Goal: Task Accomplishment & Management: Manage account settings

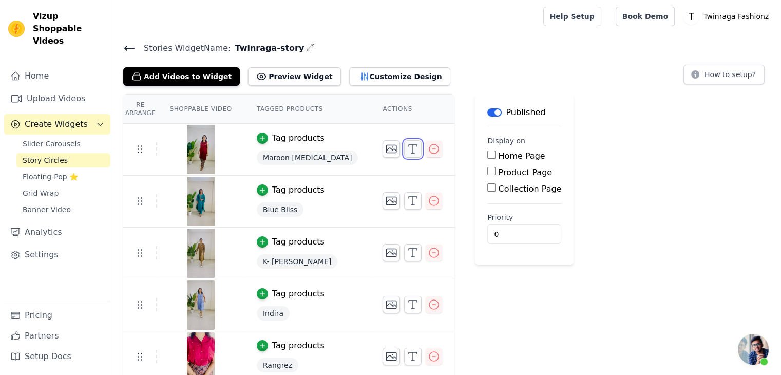
click at [407, 151] on icon "button" at bounding box center [413, 149] width 12 height 12
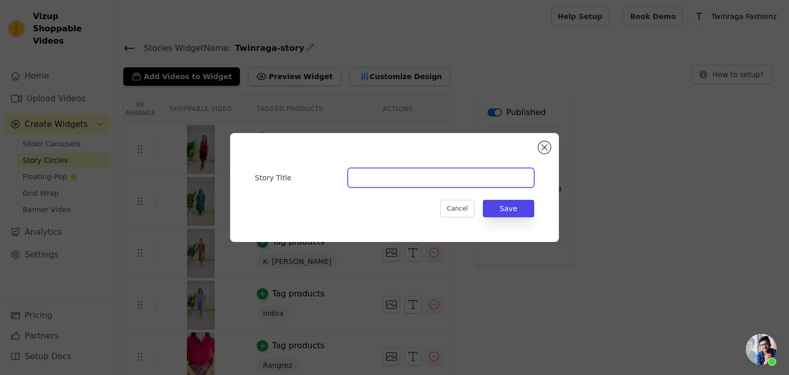
click at [375, 179] on input "Story Title" at bounding box center [441, 178] width 186 height 20
type input "Rangrez"
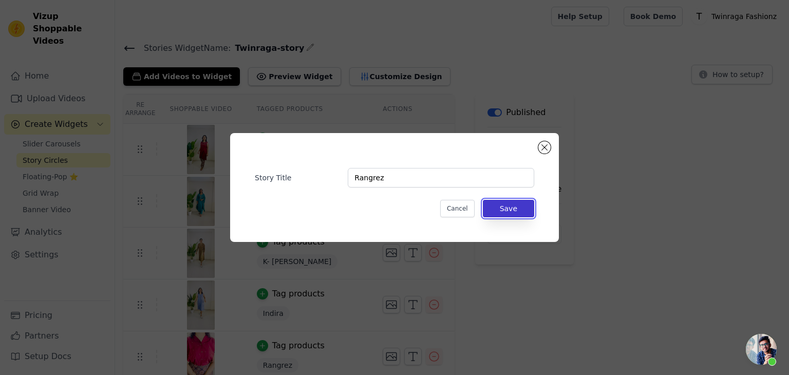
click at [498, 211] on button "Save" at bounding box center [508, 208] width 51 height 17
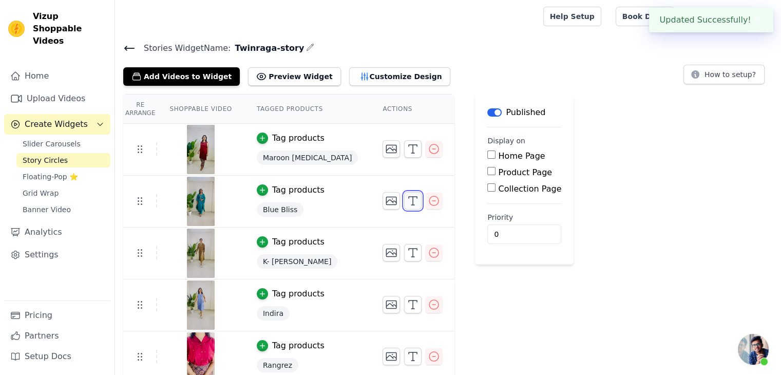
click at [407, 205] on icon "button" at bounding box center [413, 201] width 12 height 12
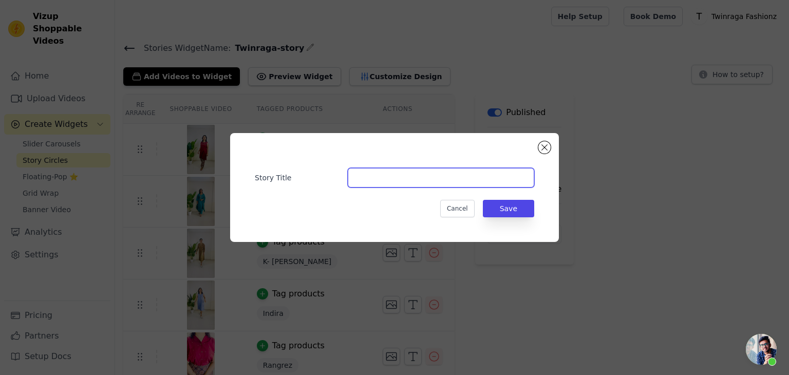
click at [370, 182] on input "Story Title" at bounding box center [441, 178] width 186 height 20
type input "Ethnic Wear"
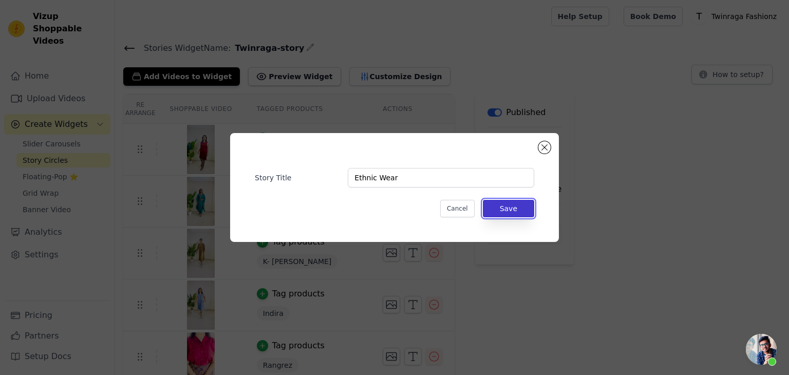
click at [502, 215] on button "Save" at bounding box center [508, 208] width 51 height 17
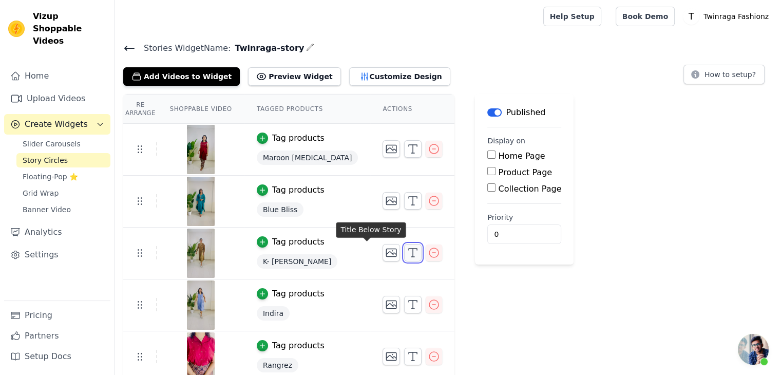
click at [409, 249] on polyline "button" at bounding box center [413, 250] width 8 height 2
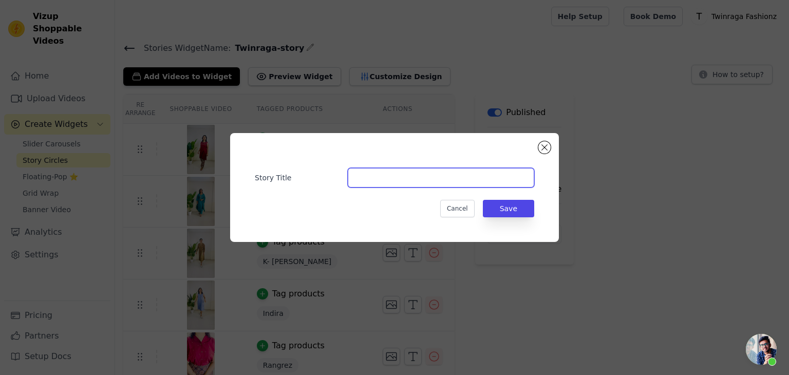
click at [366, 182] on input "Story Title" at bounding box center [441, 178] width 186 height 20
type input "K-Dresses"
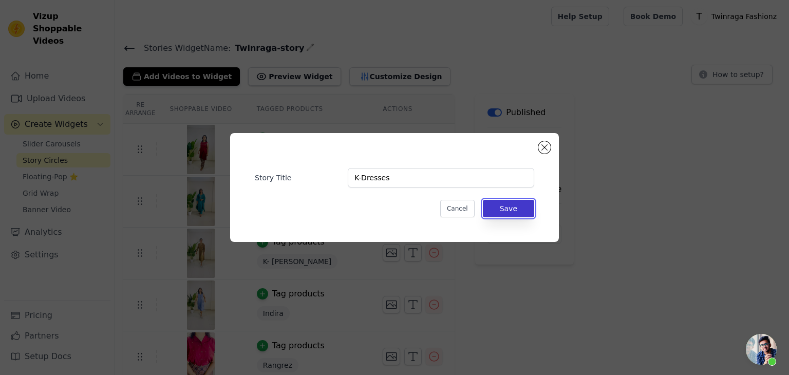
click at [510, 214] on button "Save" at bounding box center [508, 208] width 51 height 17
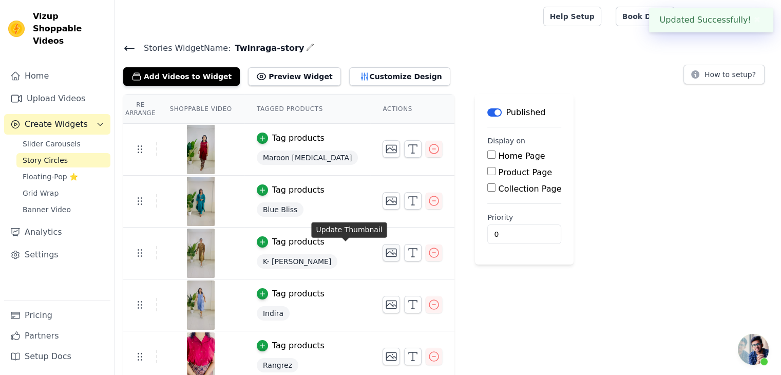
scroll to position [59, 0]
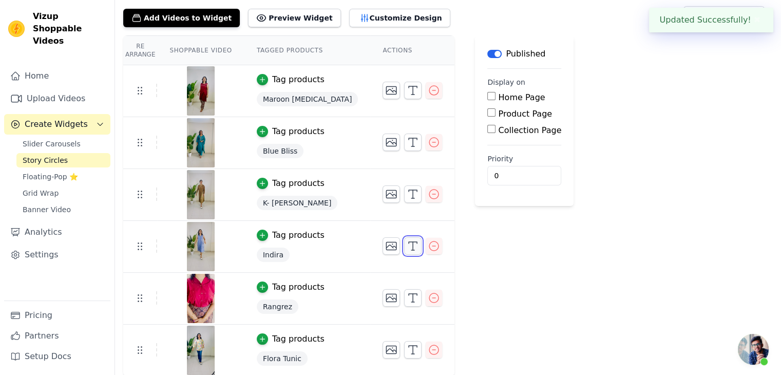
click at [407, 246] on icon "button" at bounding box center [413, 246] width 12 height 12
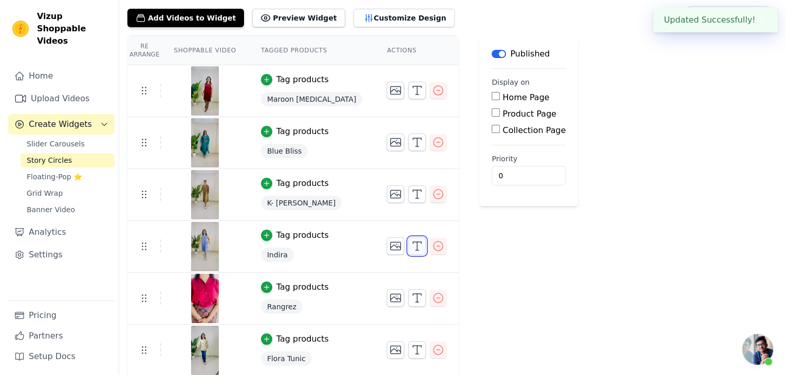
scroll to position [0, 0]
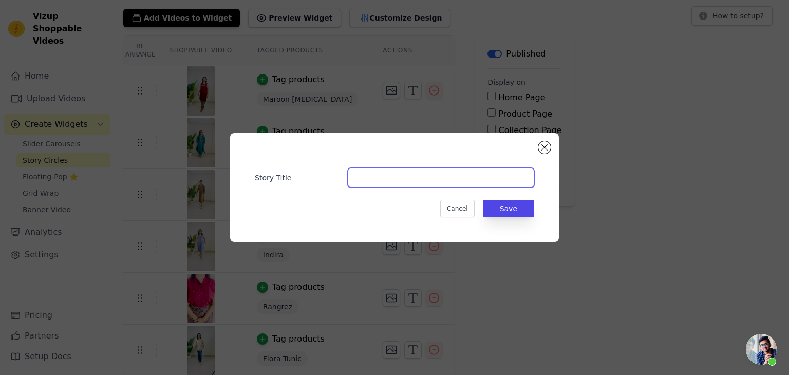
click at [376, 178] on input "Story Title" at bounding box center [441, 178] width 186 height 20
type input "Dresses"
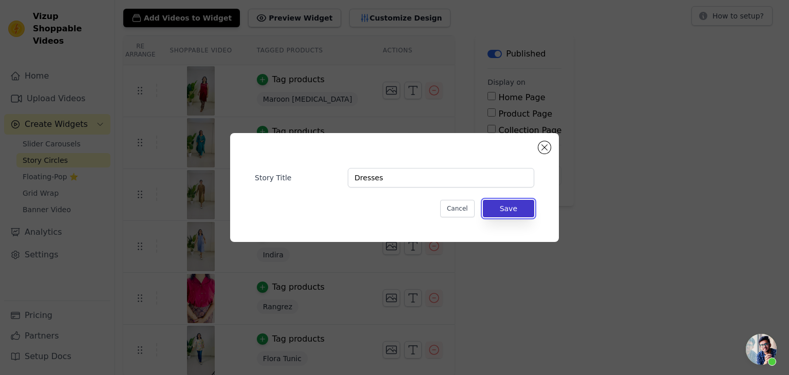
click at [514, 204] on button "Save" at bounding box center [508, 208] width 51 height 17
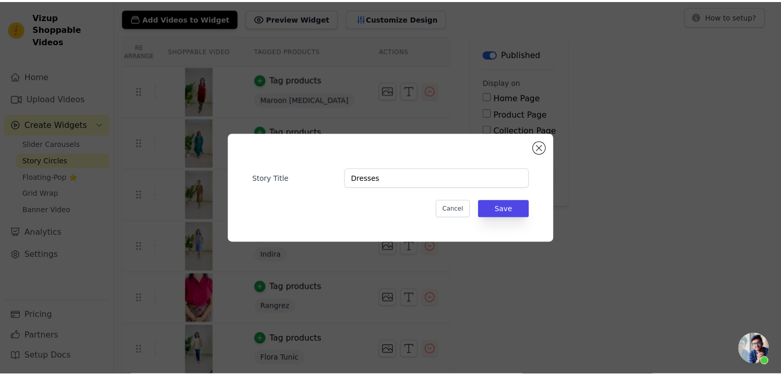
scroll to position [59, 0]
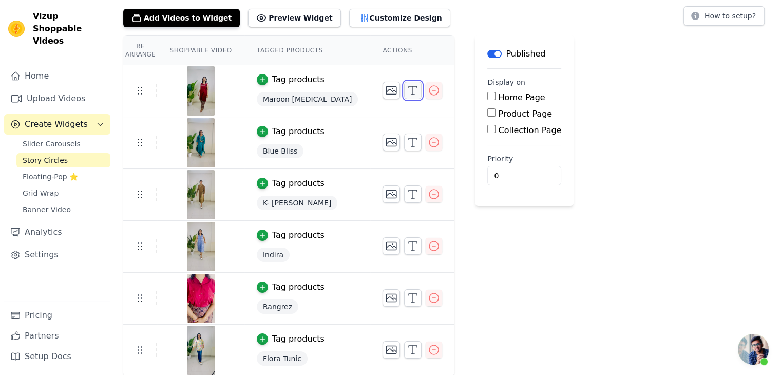
click at [407, 91] on icon "button" at bounding box center [413, 90] width 12 height 12
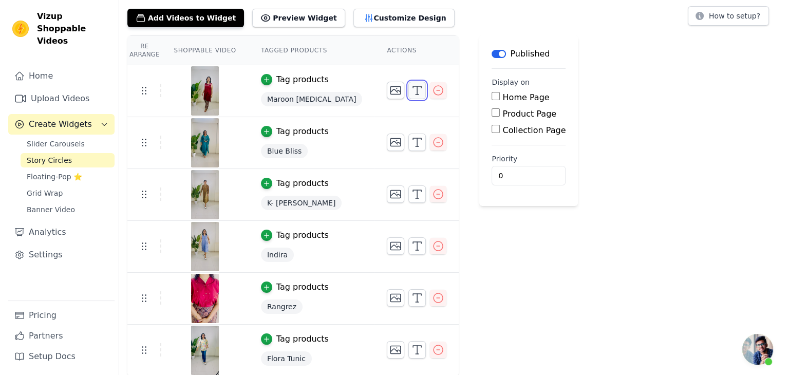
scroll to position [0, 0]
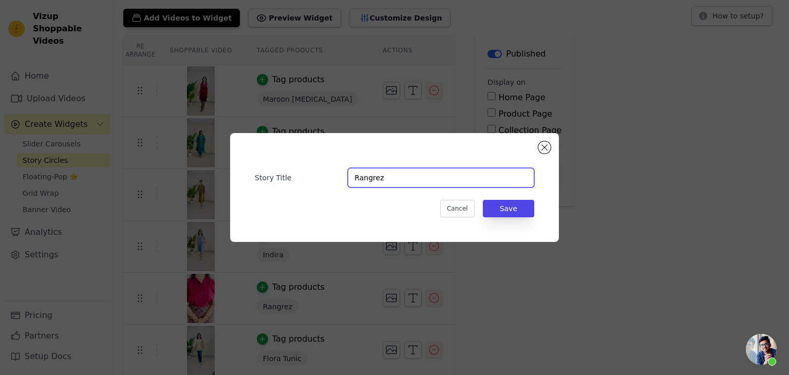
click at [379, 184] on input "Rangrez" at bounding box center [441, 178] width 186 height 20
type input "Kurta Set"
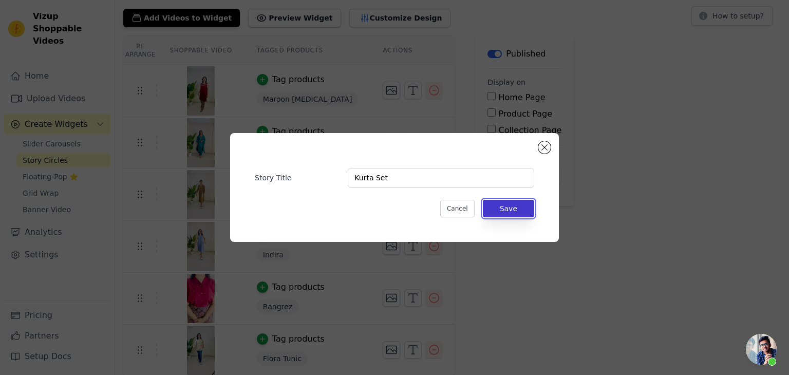
click at [520, 210] on button "Save" at bounding box center [508, 208] width 51 height 17
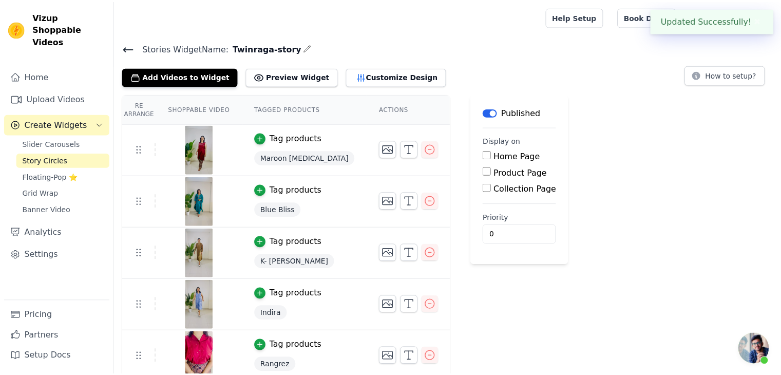
scroll to position [59, 0]
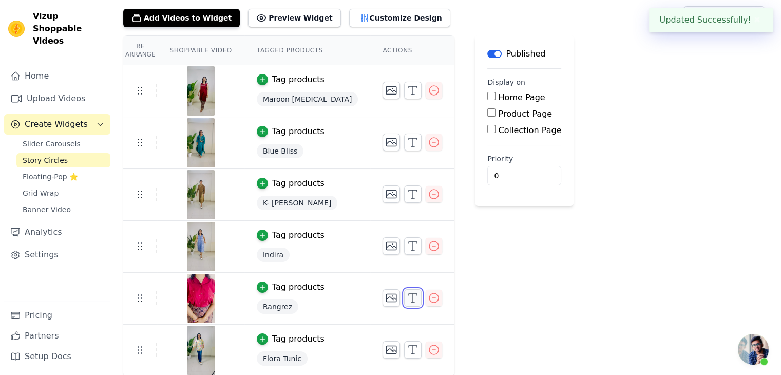
click at [407, 295] on icon "button" at bounding box center [413, 298] width 12 height 12
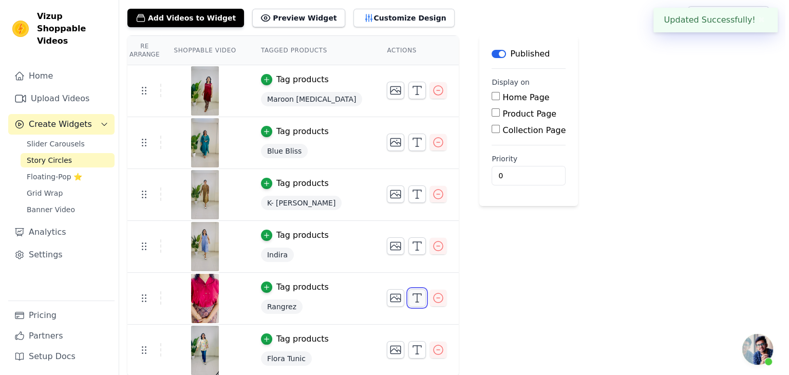
scroll to position [0, 0]
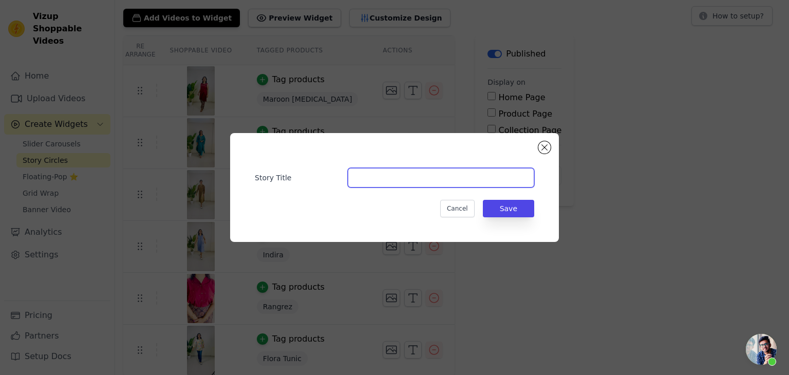
click at [433, 183] on input "Story Title" at bounding box center [441, 178] width 186 height 20
paste input "Rangrez"
click at [366, 177] on input "Rangrez" at bounding box center [441, 178] width 186 height 20
type input "Western Wear"
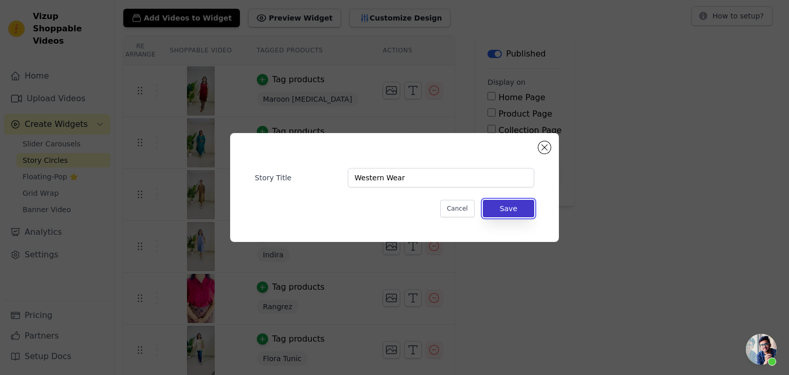
click at [513, 207] on button "Save" at bounding box center [508, 208] width 51 height 17
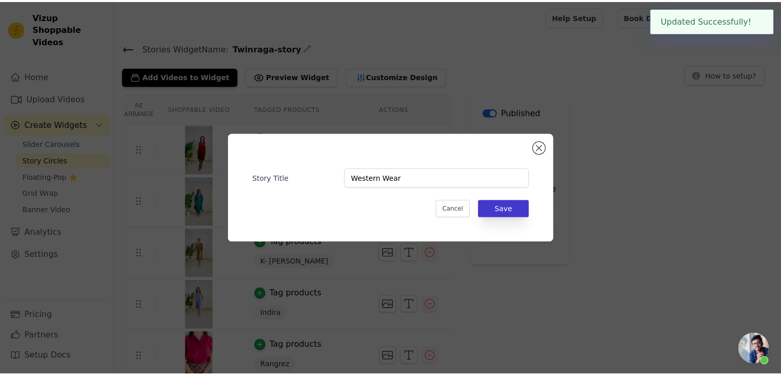
scroll to position [59, 0]
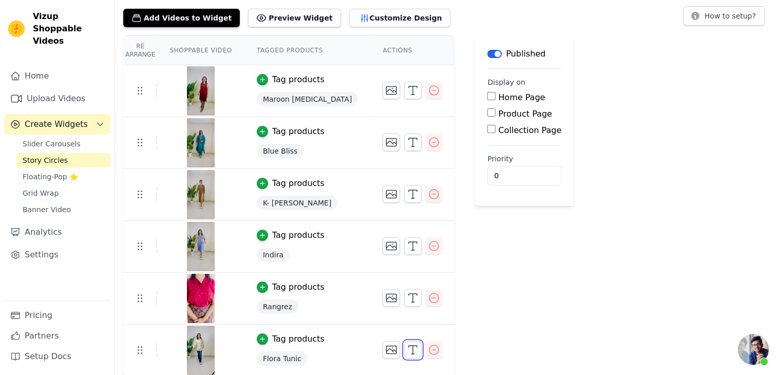
click at [407, 347] on icon "button" at bounding box center [413, 350] width 12 height 12
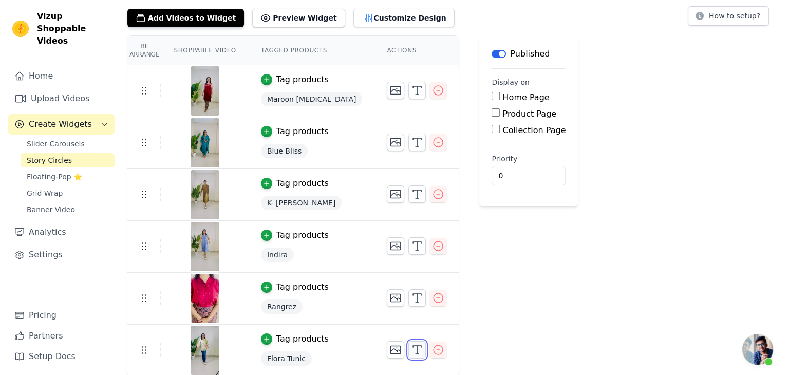
scroll to position [0, 0]
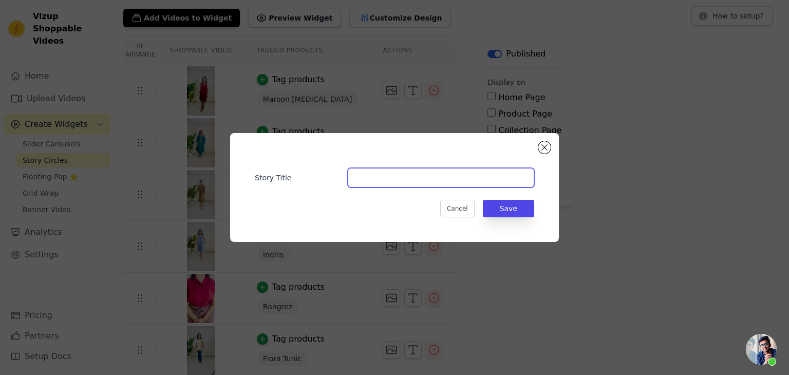
click at [382, 179] on input "Story Title" at bounding box center [441, 178] width 186 height 20
type input "A"
type input "Tunics"
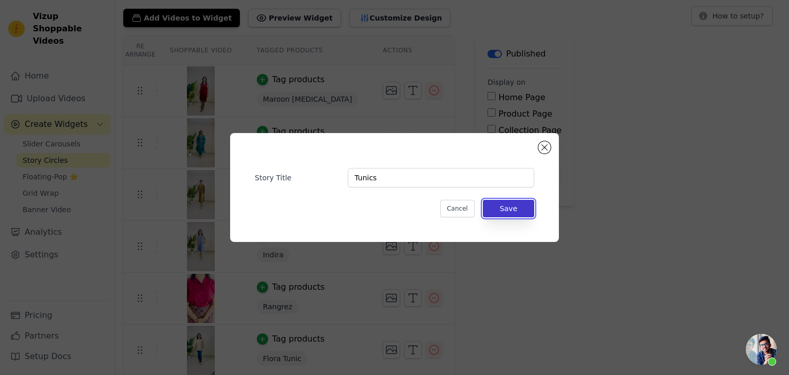
click at [512, 208] on button "Save" at bounding box center [508, 208] width 51 height 17
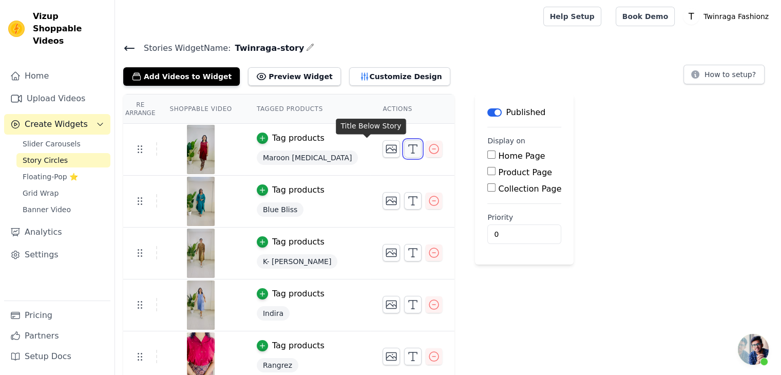
click at [407, 151] on icon "button" at bounding box center [413, 149] width 12 height 12
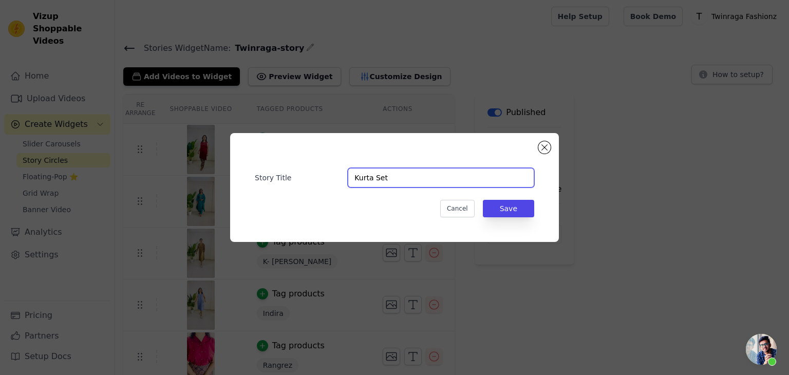
click at [423, 179] on input "Kurta Set" at bounding box center [441, 178] width 186 height 20
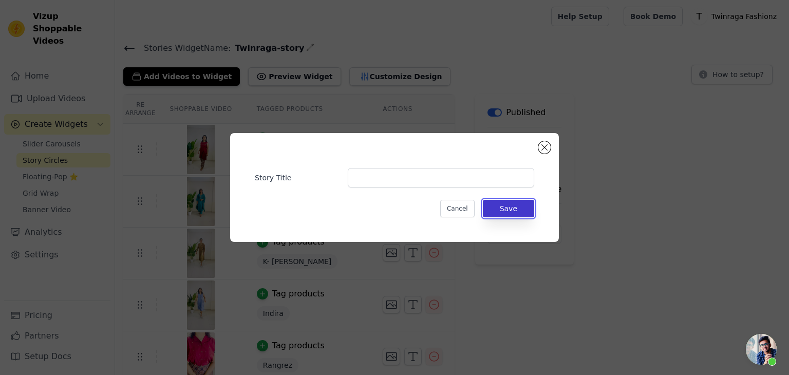
click at [497, 209] on button "Save" at bounding box center [508, 208] width 51 height 17
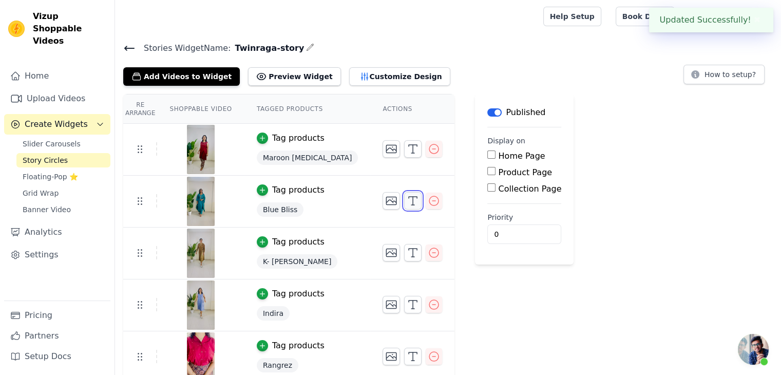
click at [407, 198] on icon "button" at bounding box center [413, 201] width 12 height 12
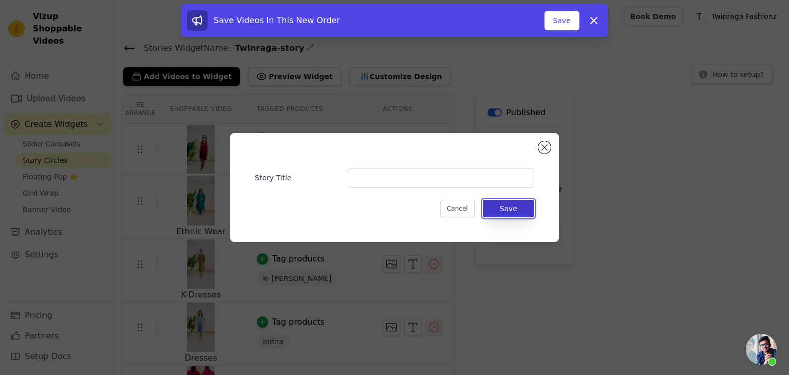
click at [499, 215] on button "Save" at bounding box center [508, 208] width 51 height 17
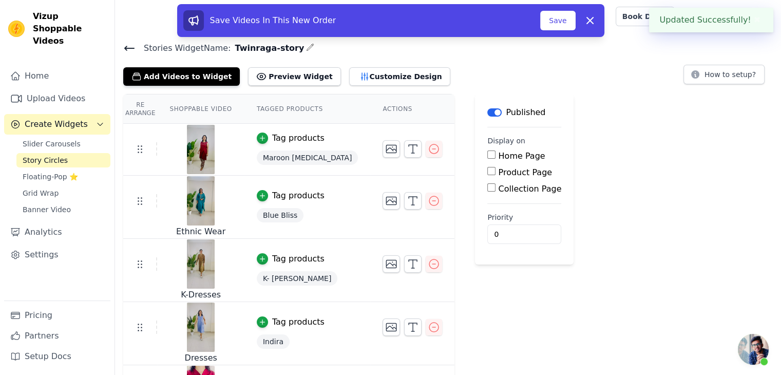
scroll to position [115, 0]
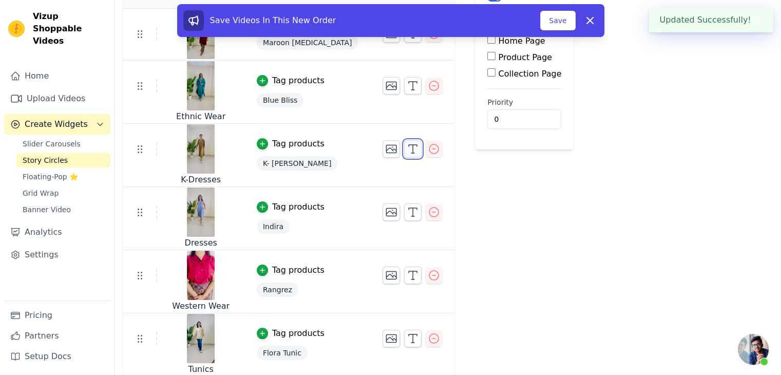
click at [407, 149] on icon "button" at bounding box center [413, 149] width 12 height 12
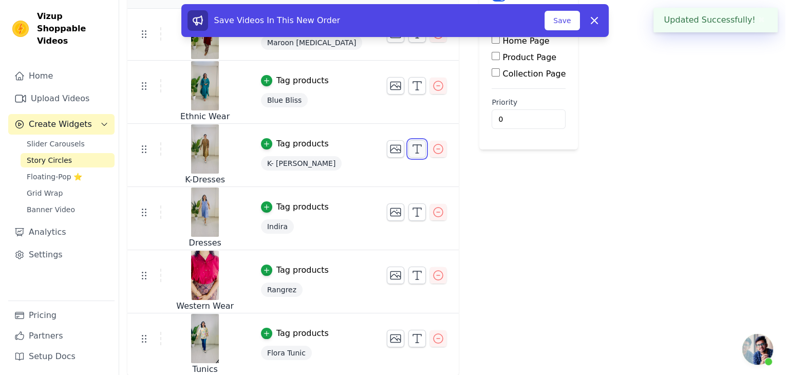
scroll to position [0, 0]
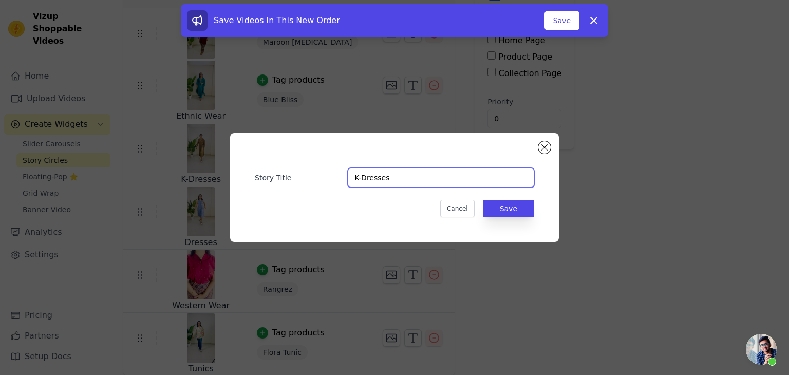
click at [386, 177] on input "K-Dresses" at bounding box center [441, 178] width 186 height 20
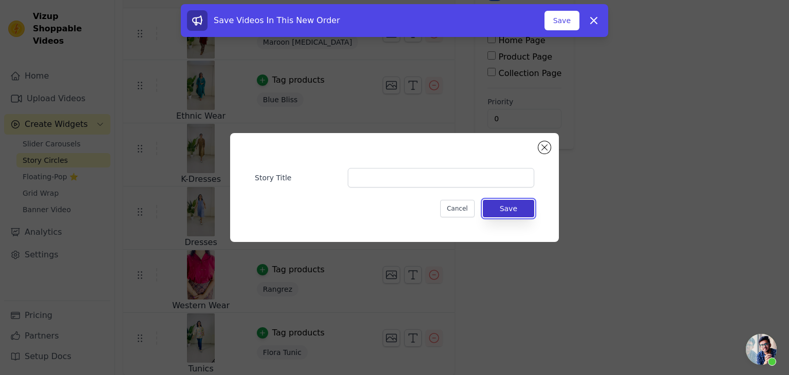
click at [522, 216] on button "Save" at bounding box center [508, 208] width 51 height 17
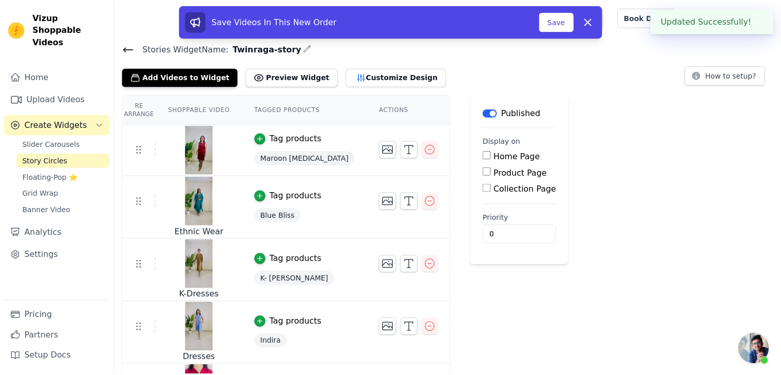
scroll to position [115, 0]
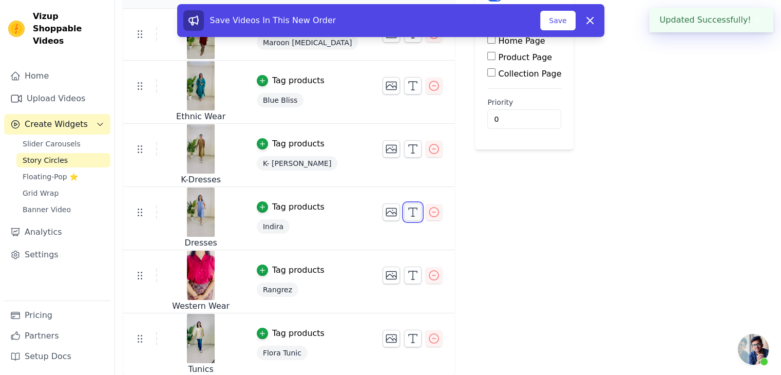
click at [407, 213] on icon "button" at bounding box center [413, 212] width 12 height 12
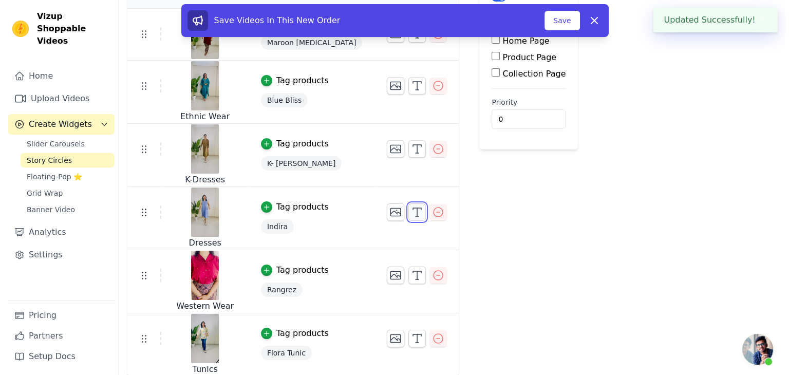
scroll to position [0, 0]
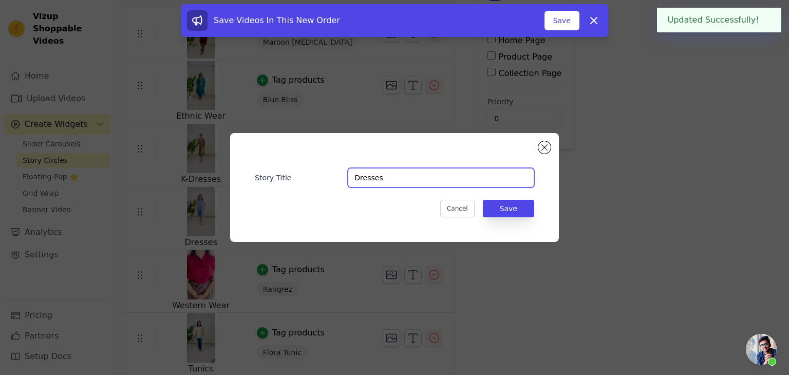
click at [372, 168] on input "Dresses" at bounding box center [441, 178] width 186 height 20
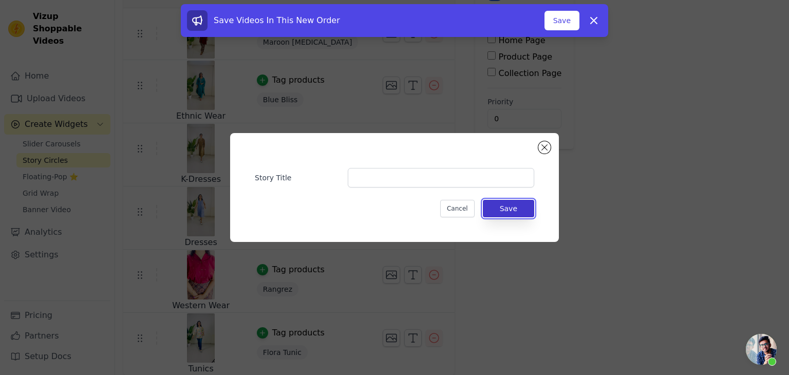
click at [507, 214] on button "Save" at bounding box center [508, 208] width 51 height 17
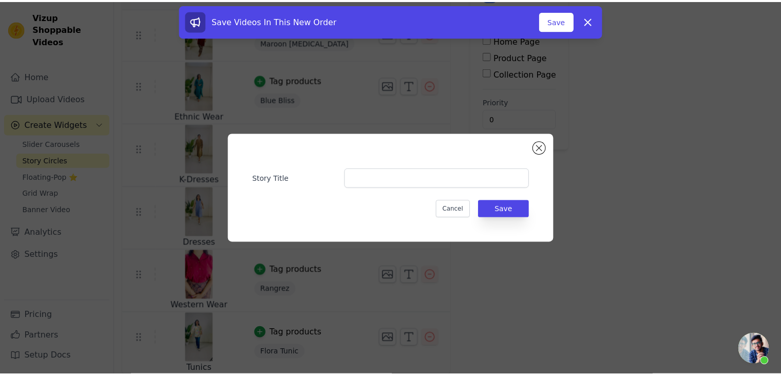
scroll to position [115, 0]
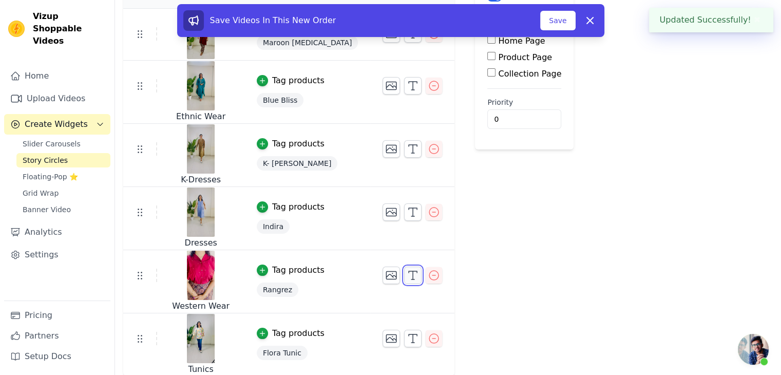
click at [413, 274] on line "button" at bounding box center [413, 275] width 0 height 8
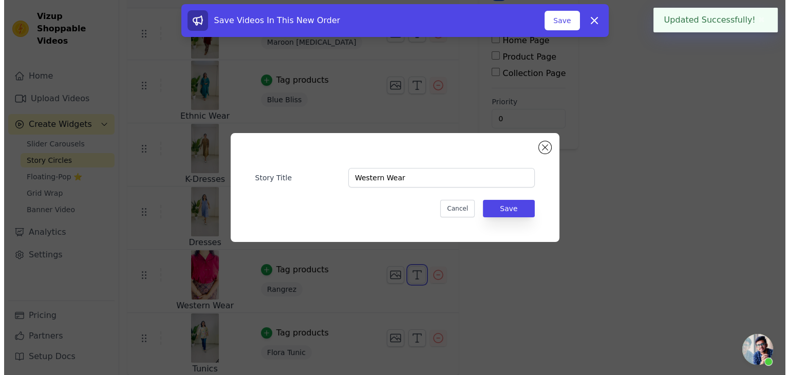
scroll to position [0, 0]
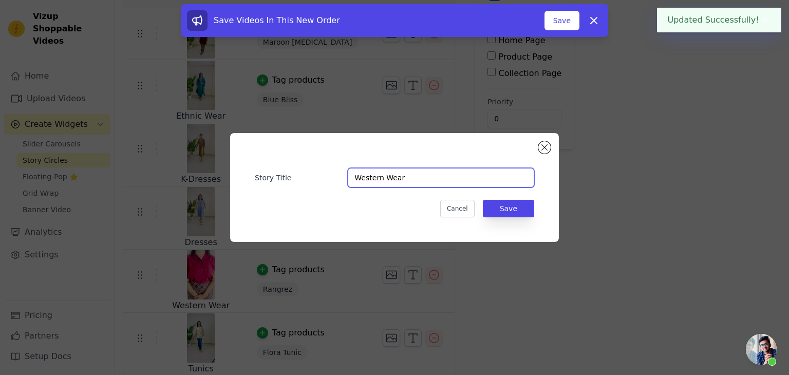
click at [448, 171] on input "Western Wear" at bounding box center [441, 178] width 186 height 20
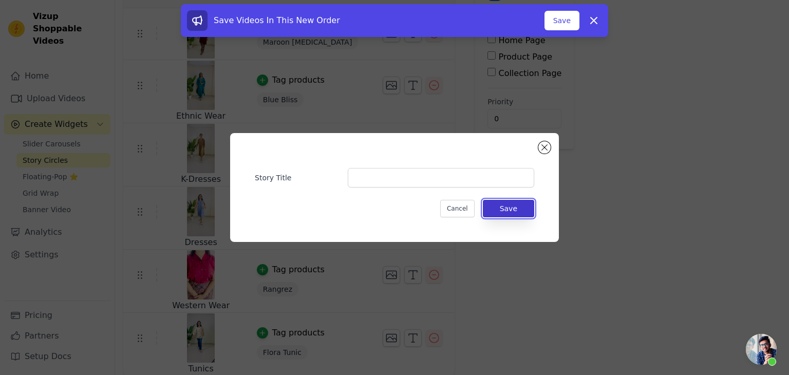
click at [516, 210] on button "Save" at bounding box center [508, 208] width 51 height 17
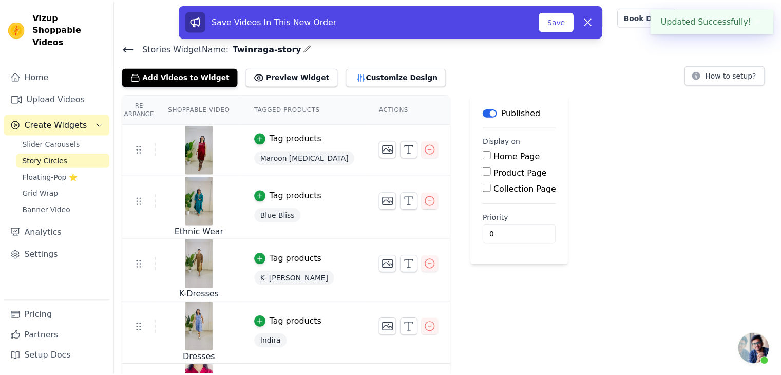
scroll to position [115, 0]
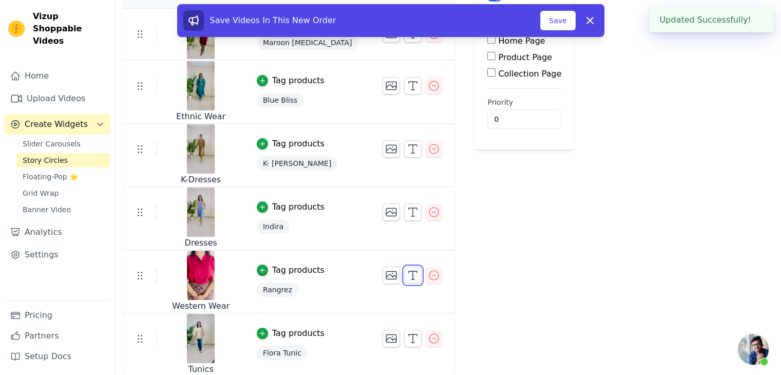
click at [407, 271] on icon "button" at bounding box center [413, 275] width 12 height 12
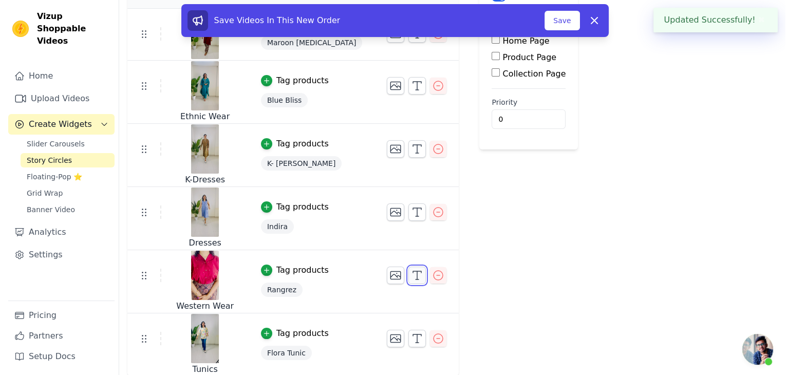
scroll to position [0, 0]
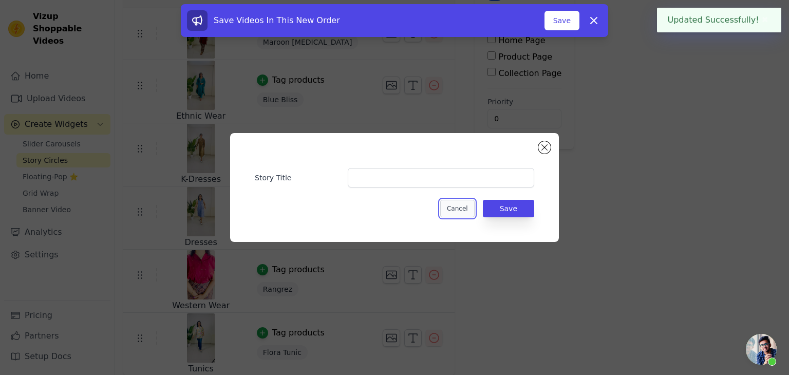
click at [451, 210] on button "Cancel" at bounding box center [457, 208] width 34 height 17
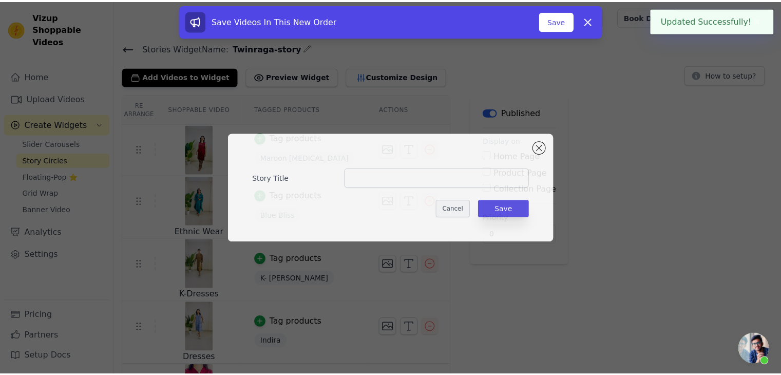
scroll to position [115, 0]
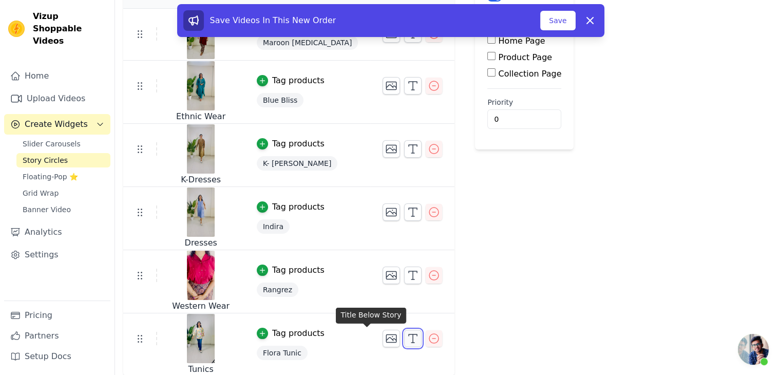
click at [407, 338] on icon "button" at bounding box center [413, 338] width 12 height 12
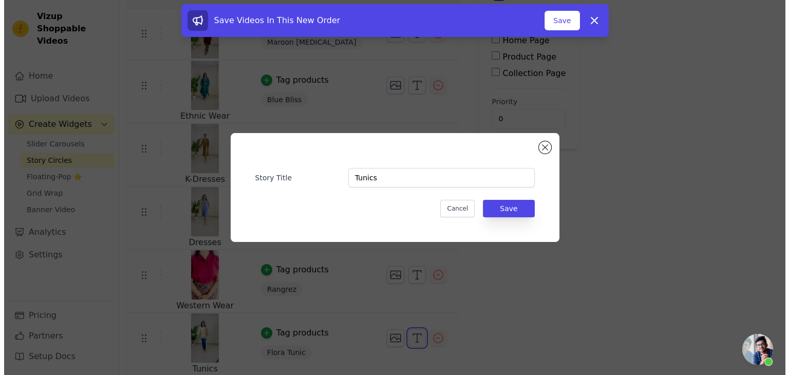
scroll to position [0, 0]
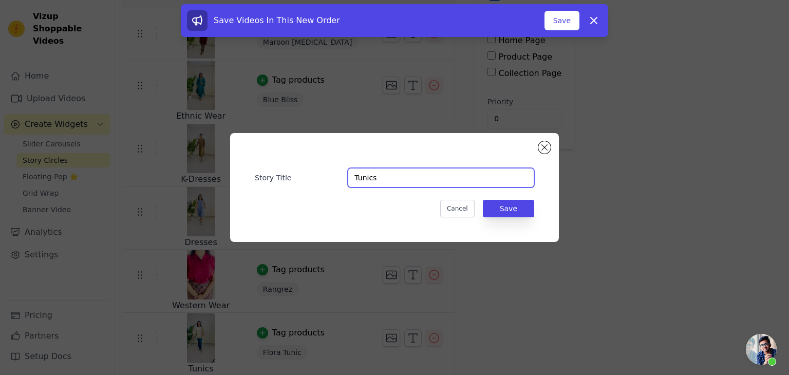
click at [427, 184] on input "Tunics" at bounding box center [441, 178] width 186 height 20
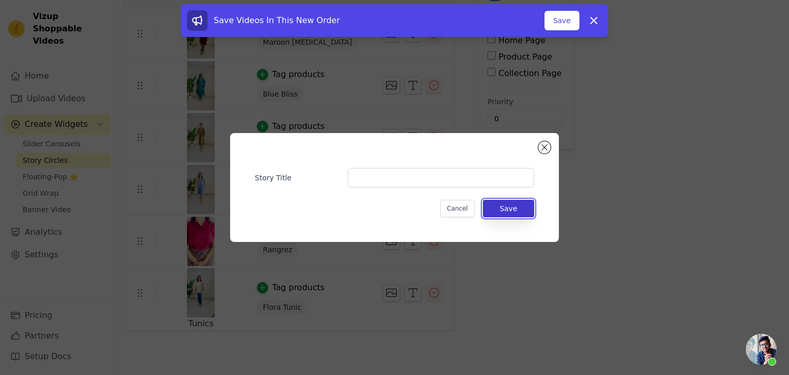
click at [505, 207] on button "Save" at bounding box center [508, 208] width 51 height 17
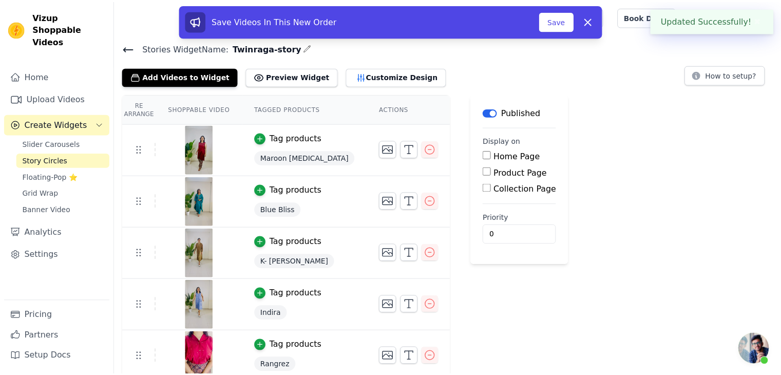
scroll to position [70, 0]
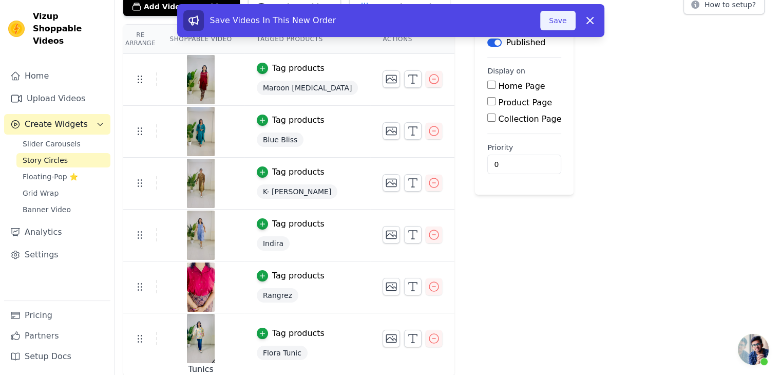
click at [560, 22] on button "Save" at bounding box center [557, 21] width 35 height 20
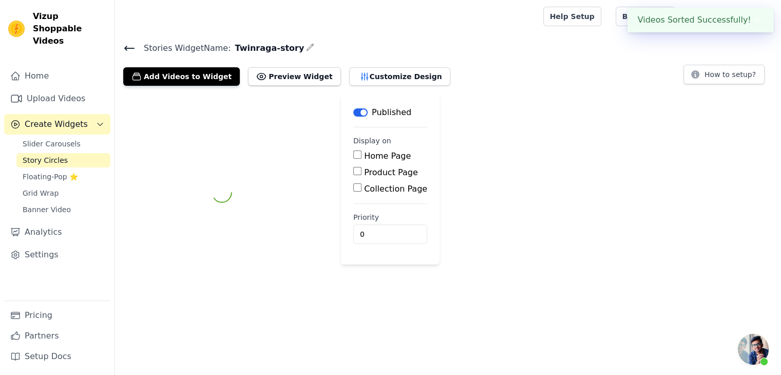
scroll to position [0, 0]
